Goal: Check status: Check status

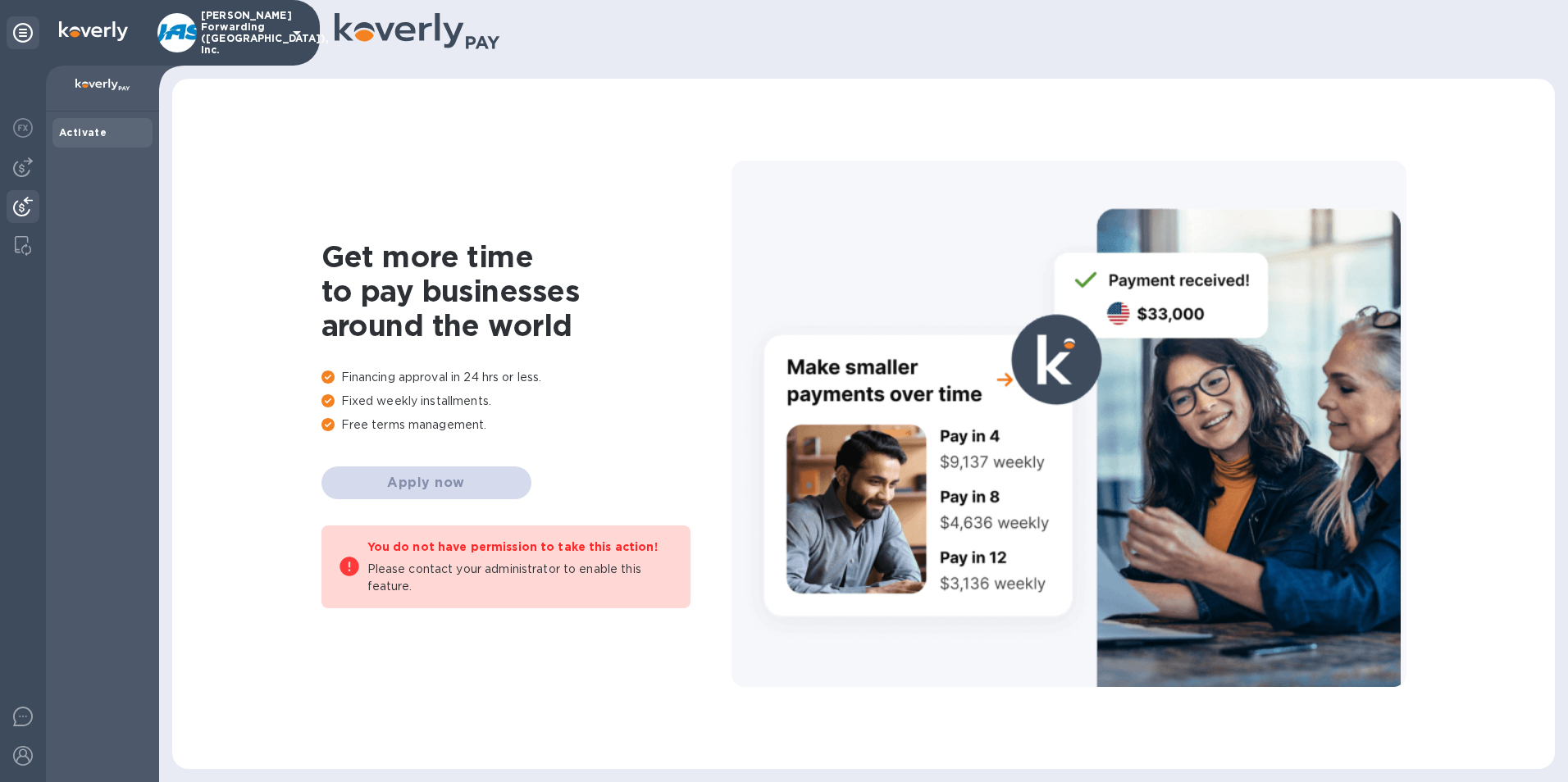
click at [27, 199] on img at bounding box center [23, 206] width 19 height 19
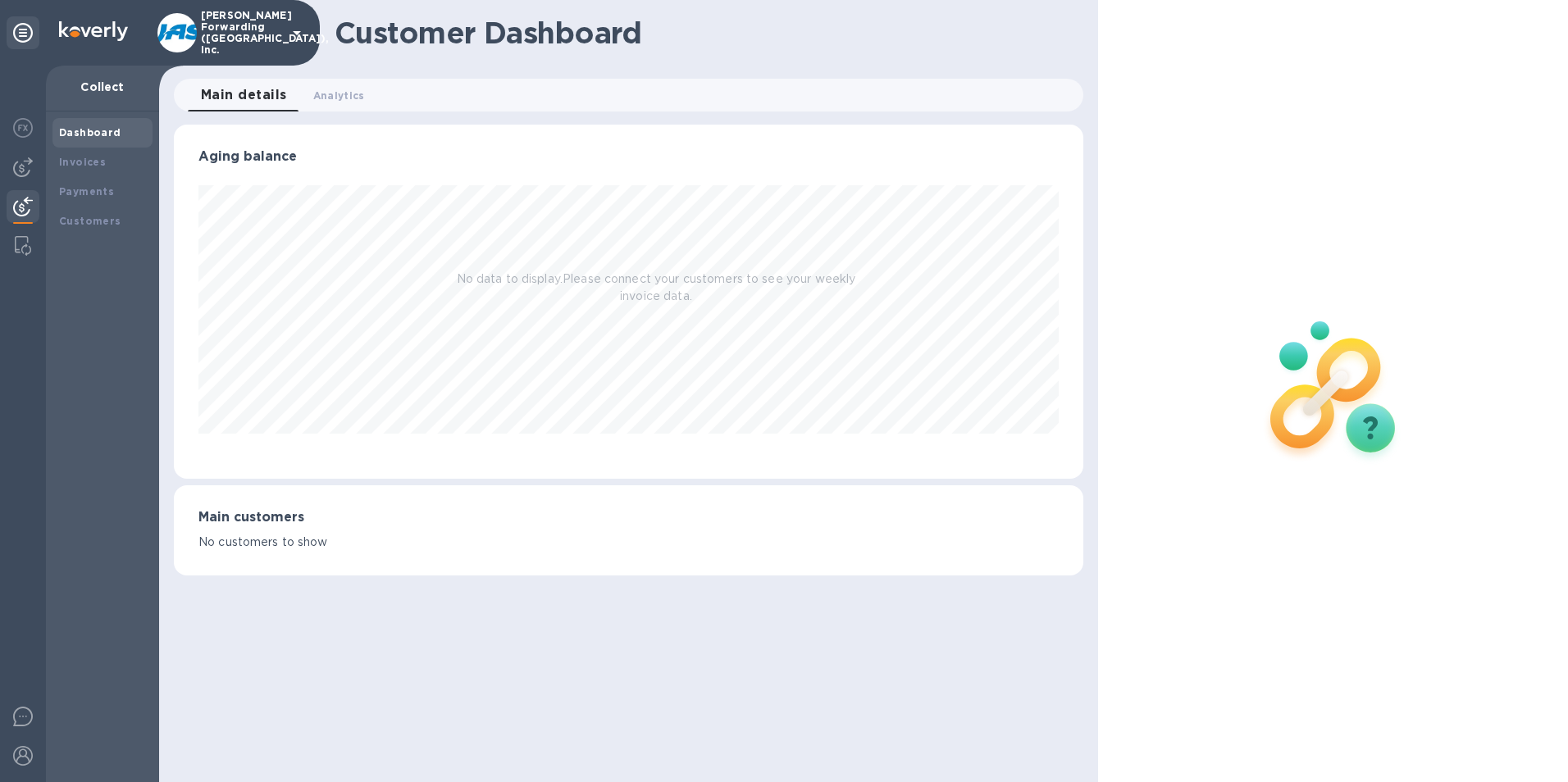
scroll to position [354, 910]
click at [89, 189] on b "Payments" at bounding box center [86, 191] width 55 height 13
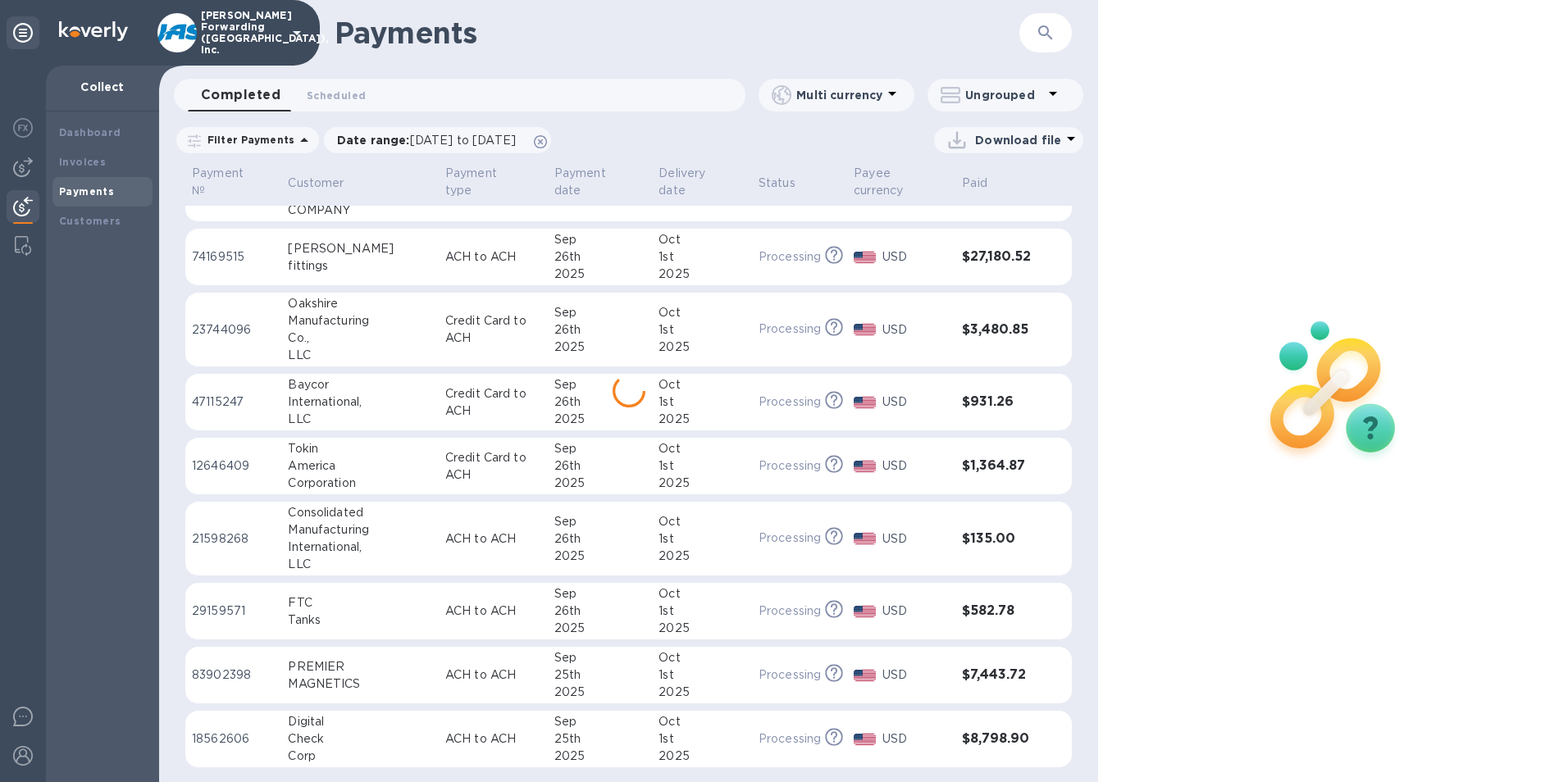
scroll to position [797, 0]
click at [1040, 32] on icon "button" at bounding box center [1044, 32] width 19 height 19
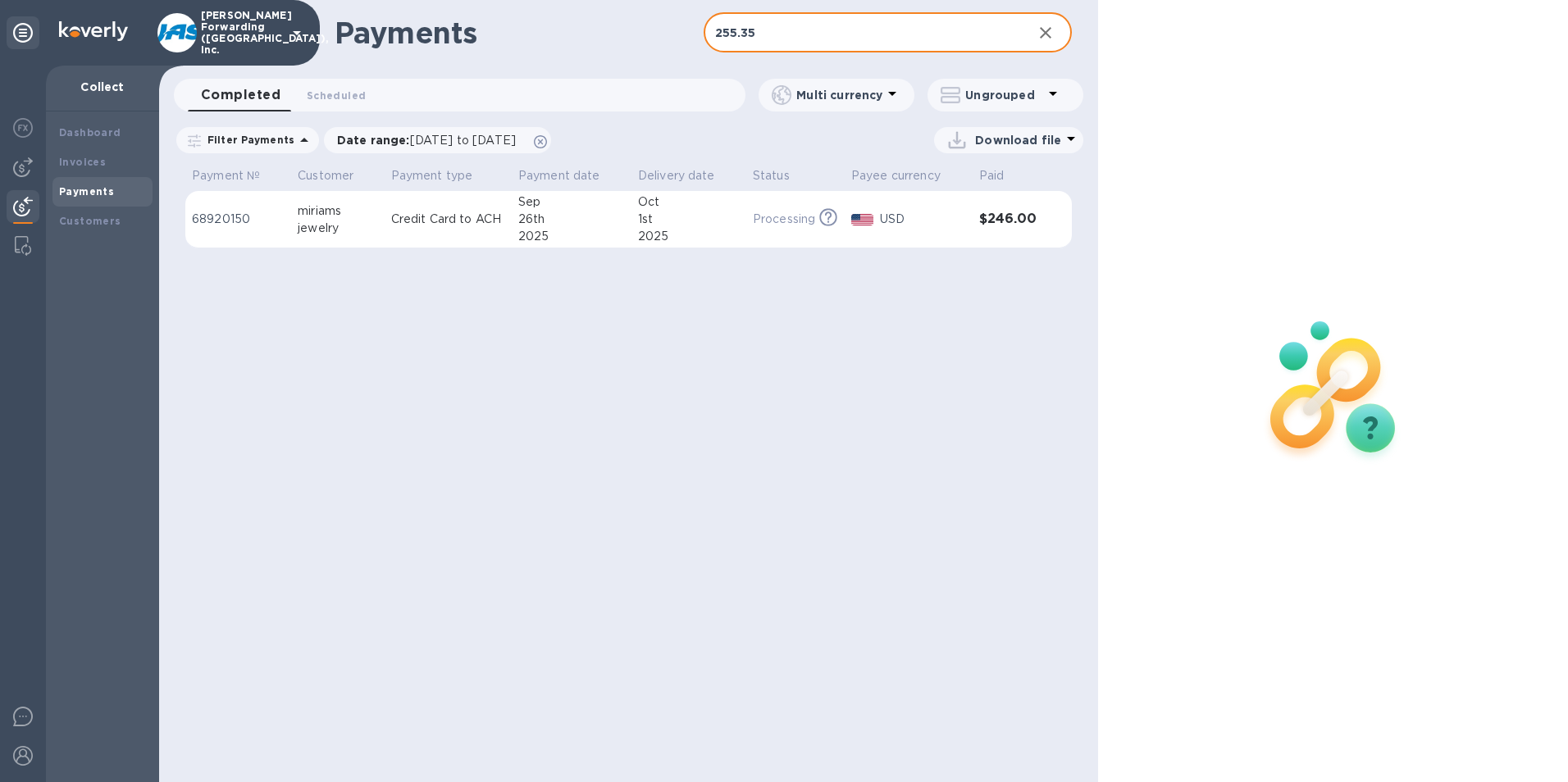
type input "255.35"
